Goal: Task Accomplishment & Management: Manage account settings

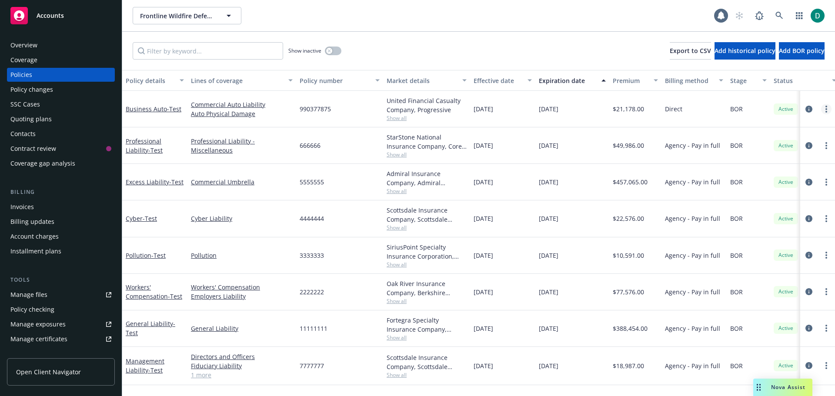
click at [825, 110] on icon "more" at bounding box center [826, 109] width 2 height 7
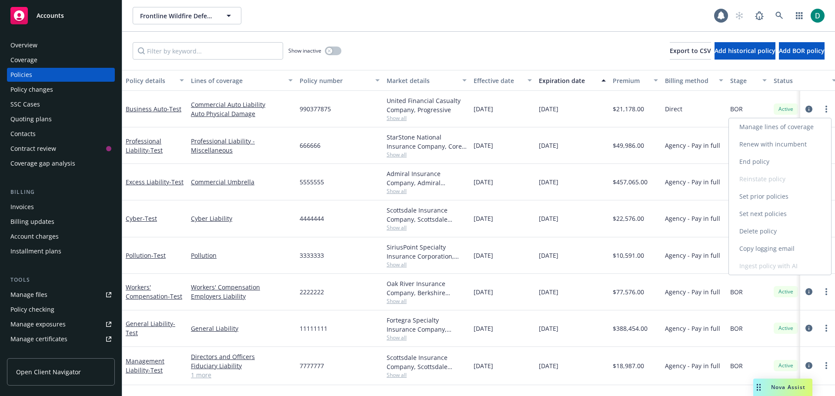
click at [770, 228] on link "Delete policy" at bounding box center [780, 231] width 102 height 17
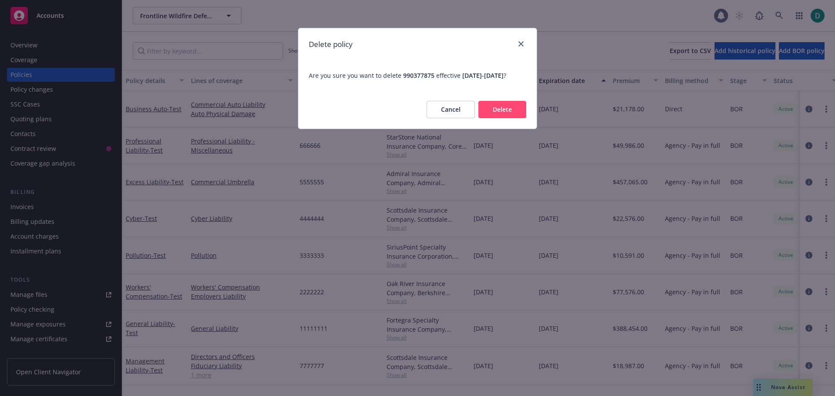
click at [505, 118] on button "Delete" at bounding box center [502, 109] width 48 height 17
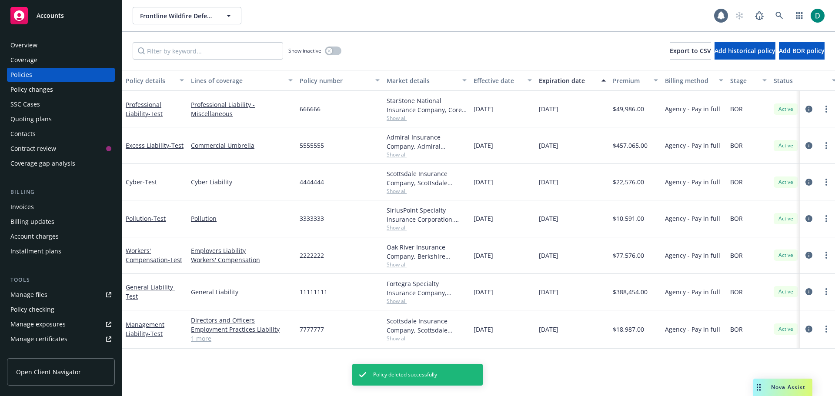
click at [826, 102] on div at bounding box center [817, 109] width 35 height 37
click at [826, 106] on circle "more" at bounding box center [826, 107] width 2 height 2
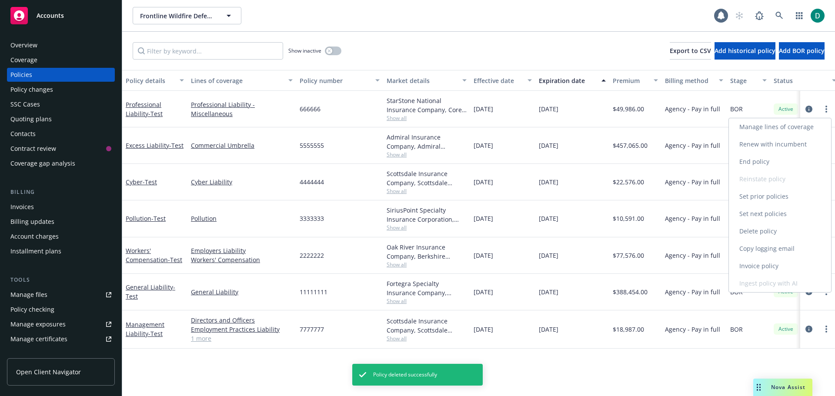
click at [761, 226] on link "Delete policy" at bounding box center [780, 231] width 102 height 17
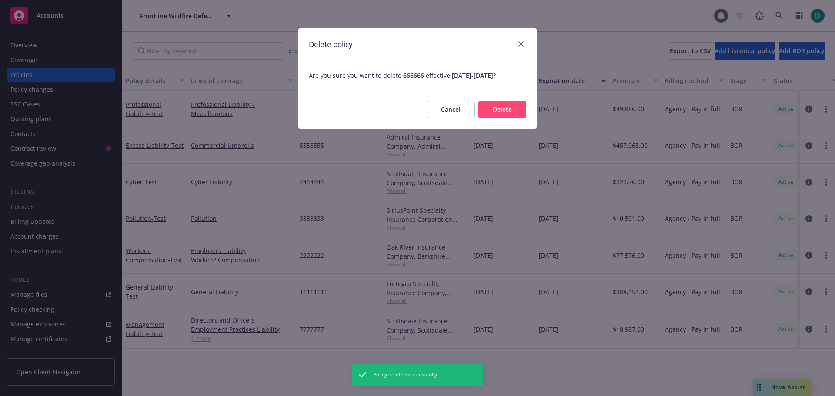
drag, startPoint x: 533, startPoint y: 112, endPoint x: 523, endPoint y: 112, distance: 9.6
click at [524, 112] on div "Cancel Delete" at bounding box center [417, 109] width 238 height 38
click at [521, 112] on button "Delete" at bounding box center [502, 109] width 48 height 17
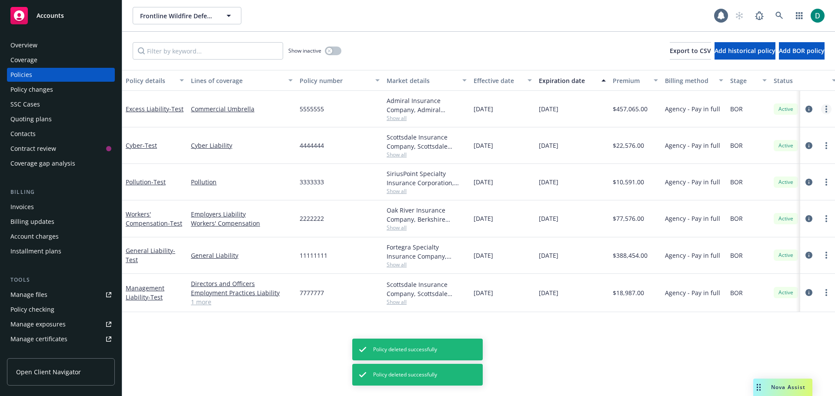
click at [826, 108] on icon "more" at bounding box center [826, 109] width 2 height 7
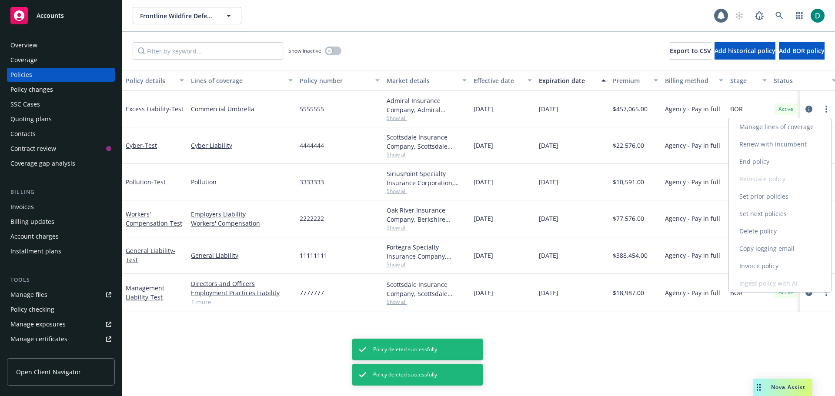
click at [763, 231] on link "Delete policy" at bounding box center [780, 231] width 102 height 17
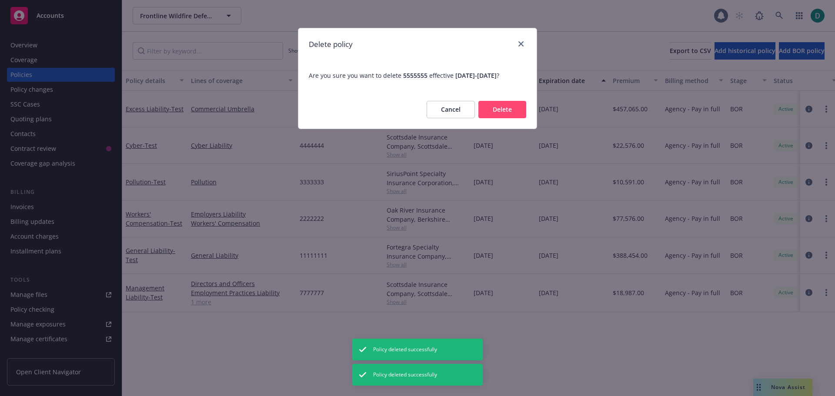
click at [503, 101] on button "Delete" at bounding box center [502, 109] width 48 height 17
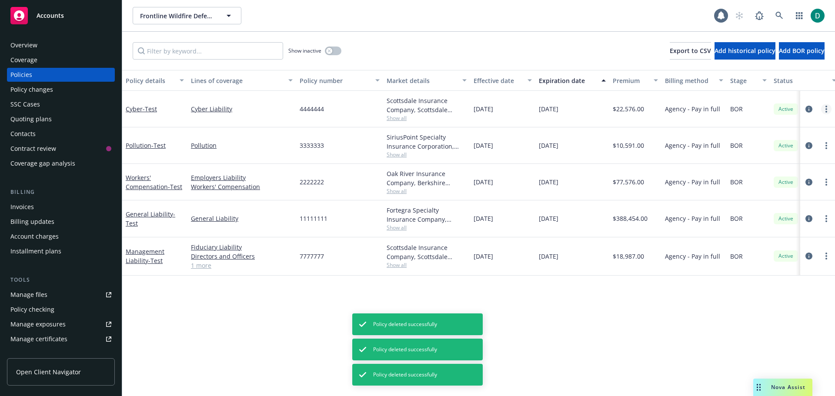
click at [829, 107] on link "more" at bounding box center [826, 109] width 10 height 10
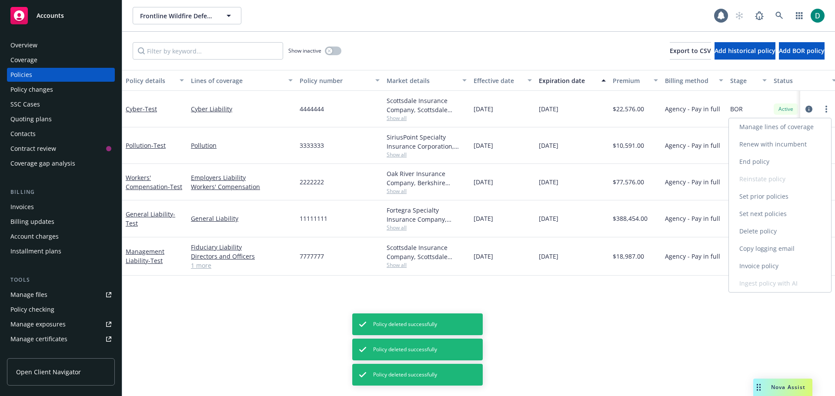
click at [758, 231] on link "Delete policy" at bounding box center [780, 231] width 102 height 17
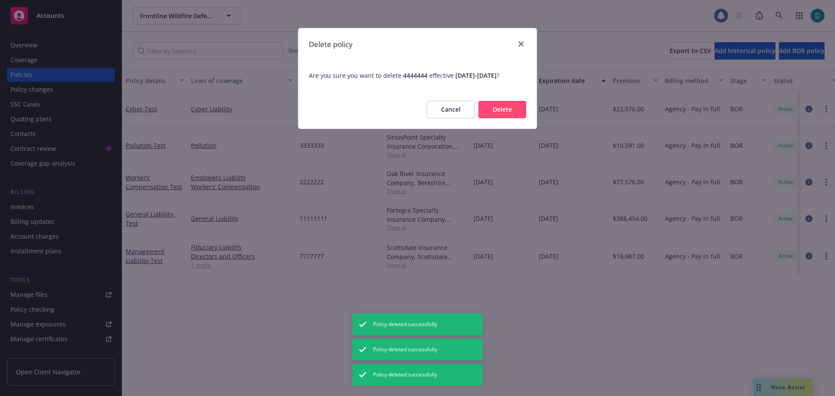
click at [507, 107] on button "Delete" at bounding box center [502, 109] width 48 height 17
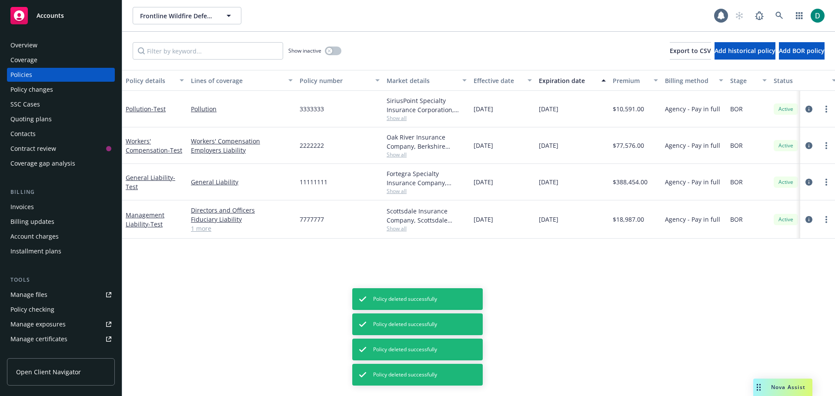
click at [825, 107] on link "more" at bounding box center [826, 109] width 10 height 10
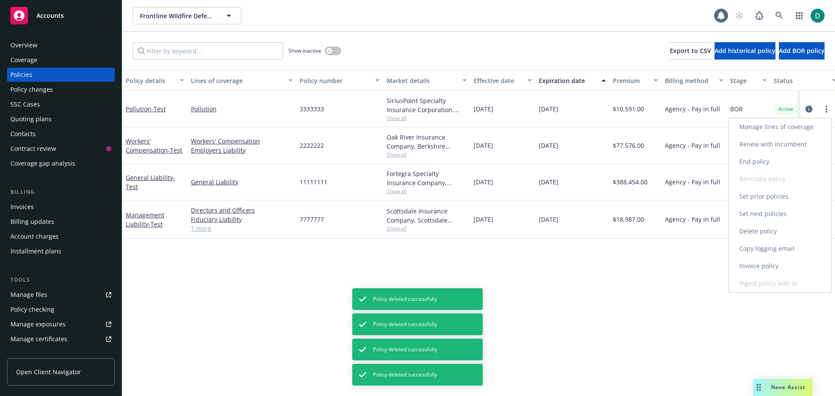
click at [759, 232] on link "Delete policy" at bounding box center [780, 231] width 102 height 17
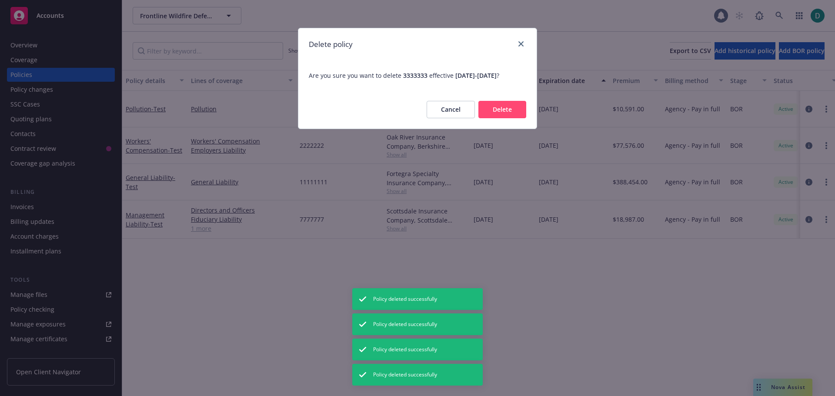
click at [513, 110] on button "Delete" at bounding box center [502, 109] width 48 height 17
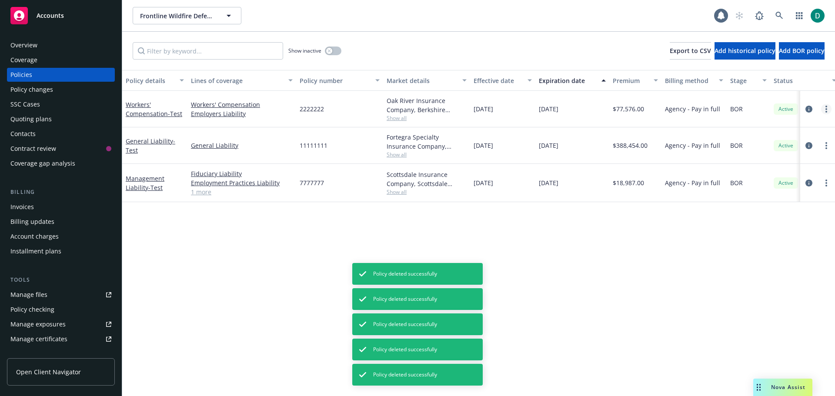
click at [826, 105] on link "more" at bounding box center [826, 109] width 10 height 10
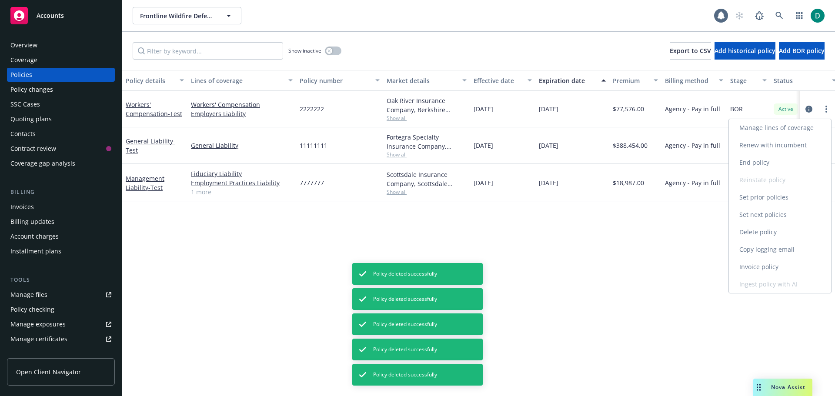
click at [756, 229] on link "Delete policy" at bounding box center [780, 231] width 102 height 17
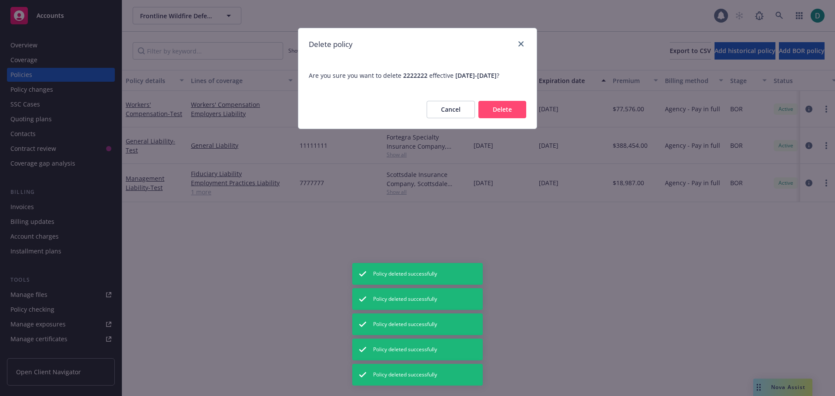
click at [511, 109] on button "Delete" at bounding box center [502, 109] width 48 height 17
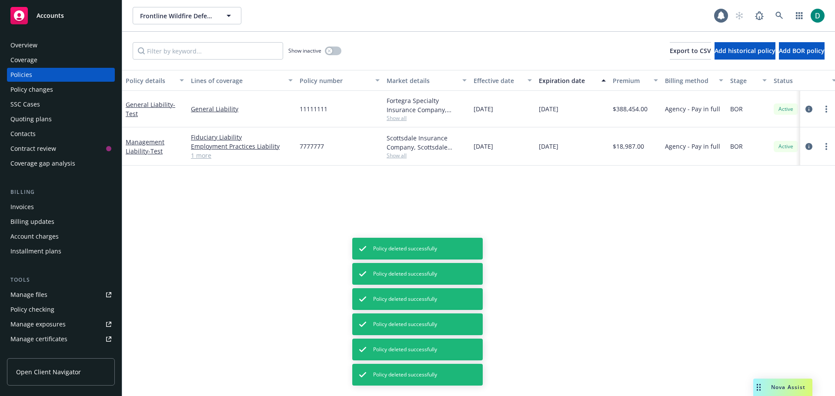
click at [827, 110] on link "more" at bounding box center [826, 109] width 10 height 10
click at [767, 227] on link "Delete policy" at bounding box center [780, 231] width 102 height 17
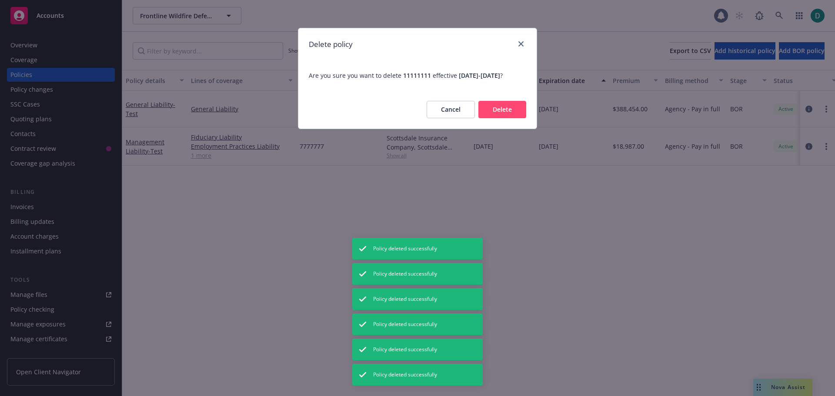
click at [512, 118] on button "Delete" at bounding box center [502, 109] width 48 height 17
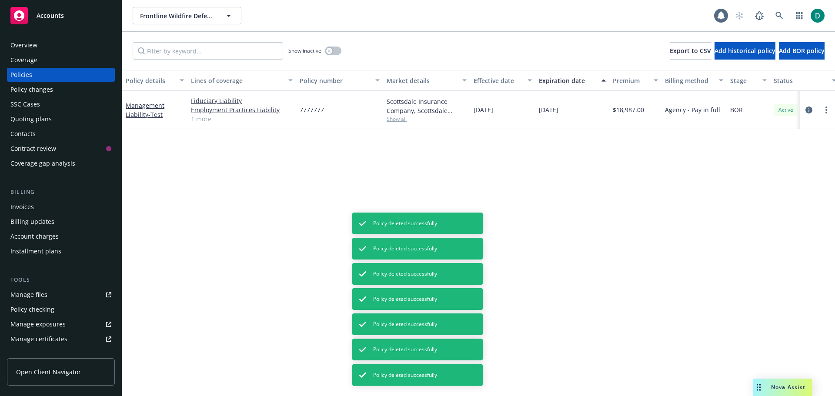
click at [826, 107] on icon "more" at bounding box center [826, 110] width 2 height 7
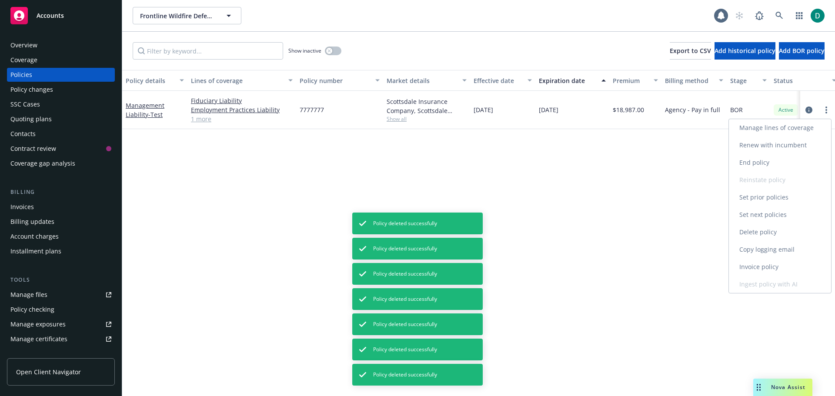
click at [763, 237] on link "Delete policy" at bounding box center [780, 231] width 102 height 17
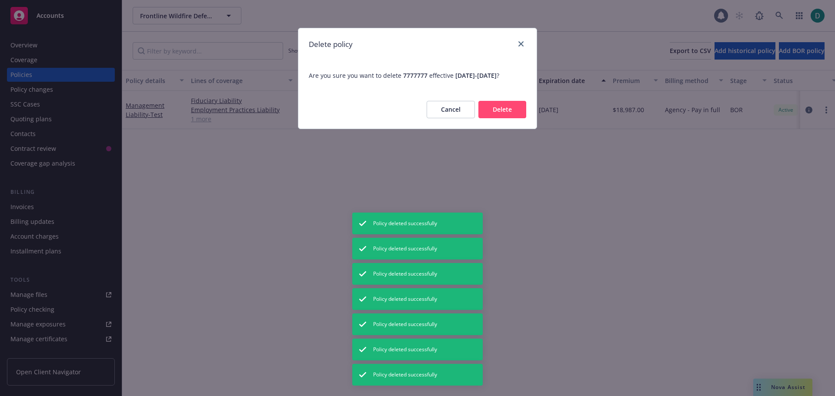
click at [489, 104] on button "Delete" at bounding box center [502, 109] width 48 height 17
